Goal: Information Seeking & Learning: Check status

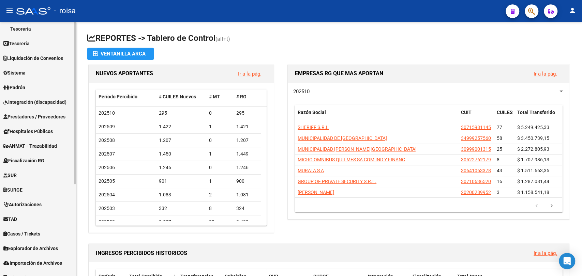
scroll to position [144, 0]
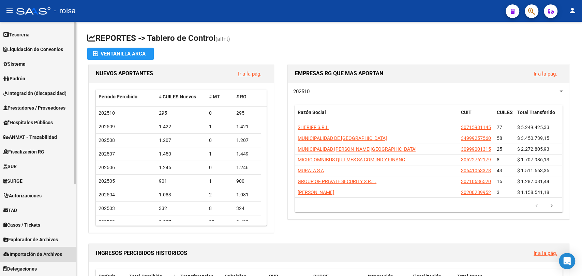
click at [36, 257] on span "Importación de Archivos" at bounding box center [32, 254] width 59 height 7
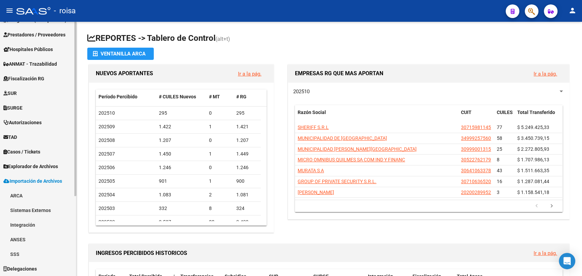
scroll to position [115, 0]
click at [33, 250] on link "SSS" at bounding box center [38, 254] width 76 height 15
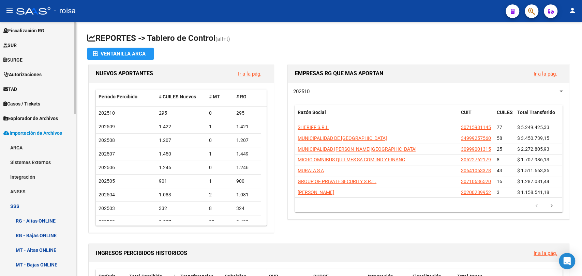
scroll to position [266, 0]
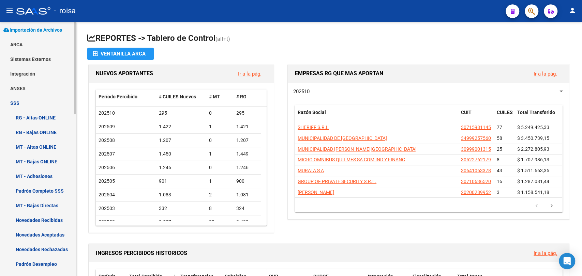
click at [33, 99] on link "SSS" at bounding box center [38, 103] width 76 height 15
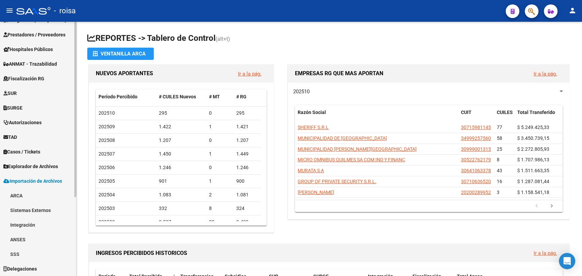
scroll to position [115, 0]
click at [33, 168] on span "Explorador de Archivos" at bounding box center [30, 166] width 55 height 7
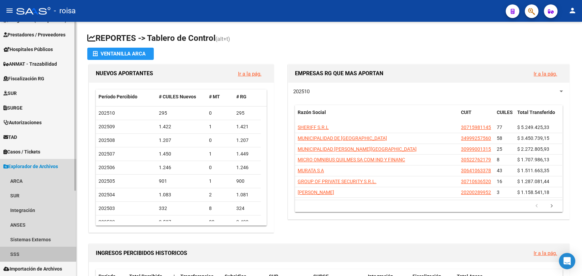
click at [21, 251] on link "SSS" at bounding box center [38, 254] width 76 height 15
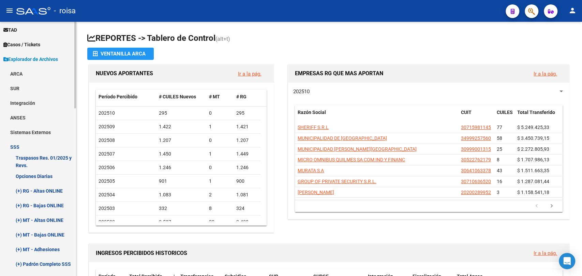
scroll to position [228, 0]
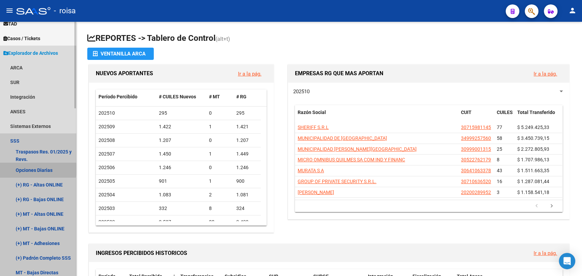
click at [33, 169] on link "Opciones Diarias" at bounding box center [38, 170] width 76 height 15
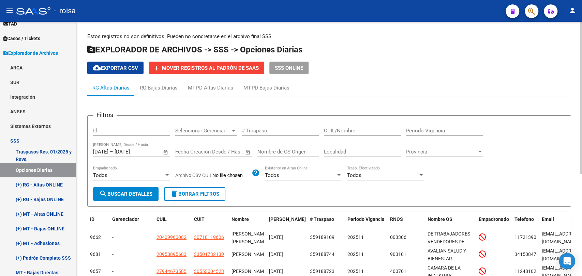
click at [164, 156] on span "Open calendar" at bounding box center [165, 152] width 16 height 16
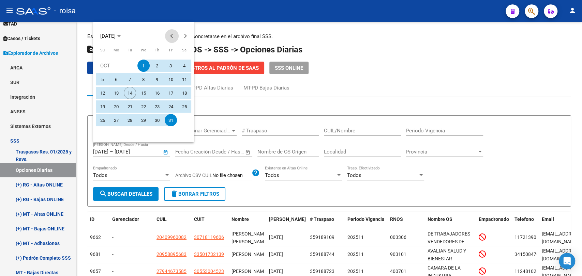
click at [169, 36] on span "Previous month" at bounding box center [172, 36] width 14 height 14
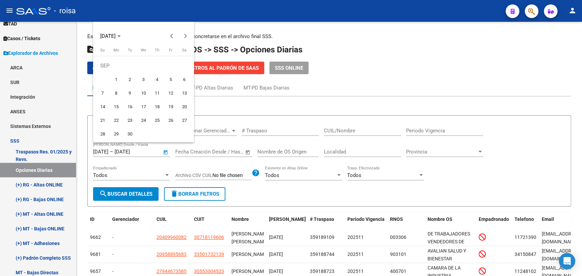
click at [117, 81] on span "1" at bounding box center [116, 79] width 12 height 12
type input "[DATE]"
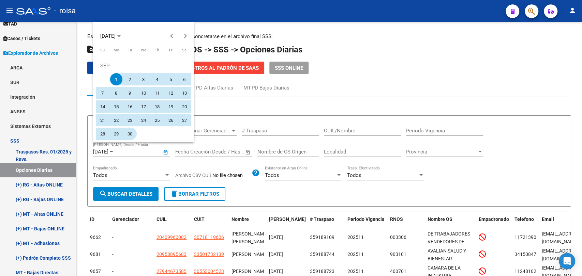
click at [132, 137] on span "30" at bounding box center [130, 134] width 12 height 12
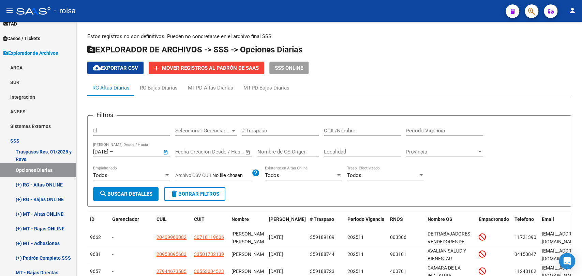
type input "[DATE]"
click at [129, 186] on div "Todos Empadronado" at bounding box center [131, 176] width 77 height 21
click at [137, 190] on button "search Buscar Detalles" at bounding box center [125, 194] width 65 height 14
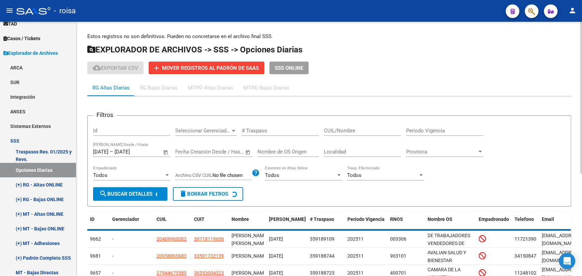
click at [359, 131] on input "CUIL/Nombre" at bounding box center [362, 131] width 77 height 6
paste input "25400547"
type input "23254005479"
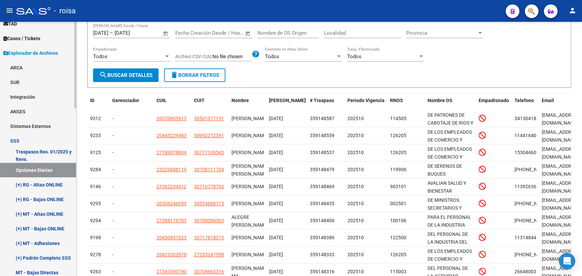
scroll to position [76, 0]
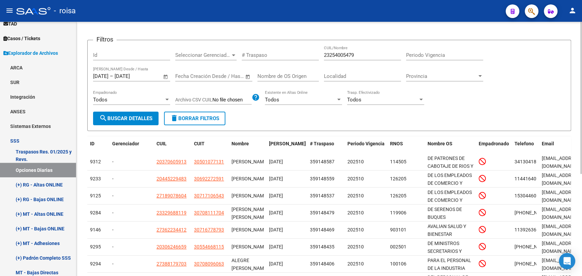
click at [119, 120] on span "search Buscar Detalles" at bounding box center [125, 119] width 53 height 6
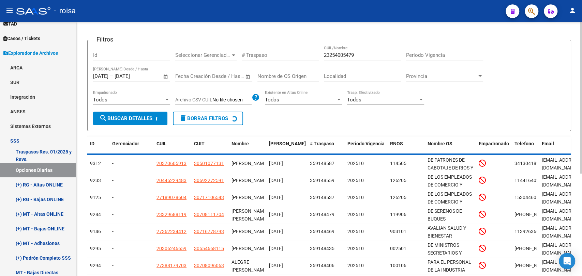
scroll to position [9, 0]
